Goal: Entertainment & Leisure: Consume media (video, audio)

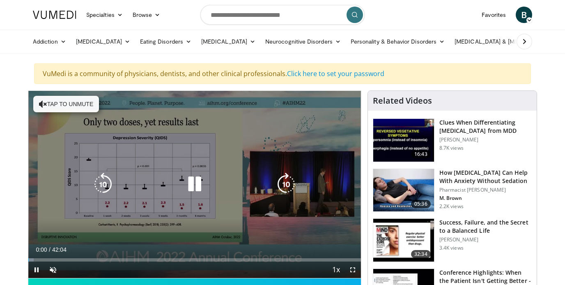
click at [69, 102] on button "Tap to unmute" at bounding box center [66, 104] width 66 height 16
click at [193, 181] on icon "Video Player" at bounding box center [194, 183] width 23 height 23
click at [191, 182] on icon "Video Player" at bounding box center [194, 183] width 23 height 23
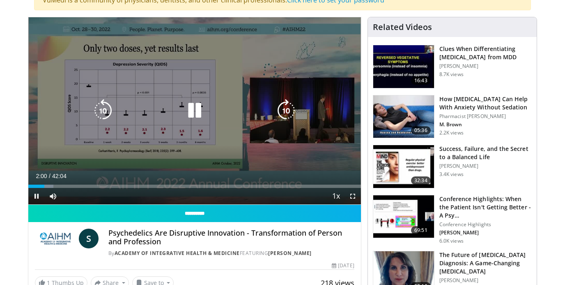
scroll to position [72, 0]
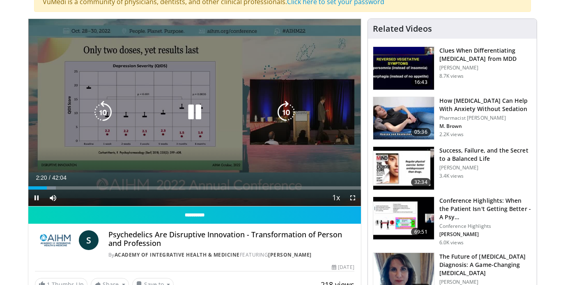
click at [194, 112] on icon "Video Player" at bounding box center [194, 112] width 23 height 23
